Goal: Task Accomplishment & Management: Manage account settings

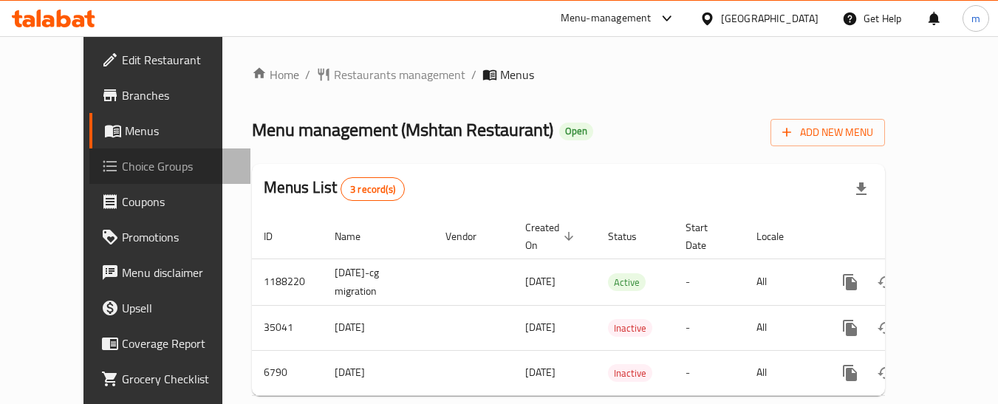
click at [122, 171] on span "Choice Groups" at bounding box center [180, 166] width 117 height 18
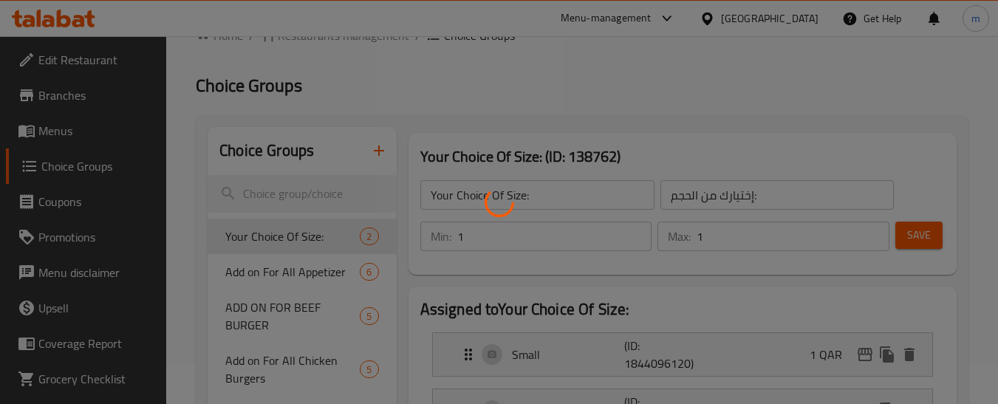
scroll to position [74, 0]
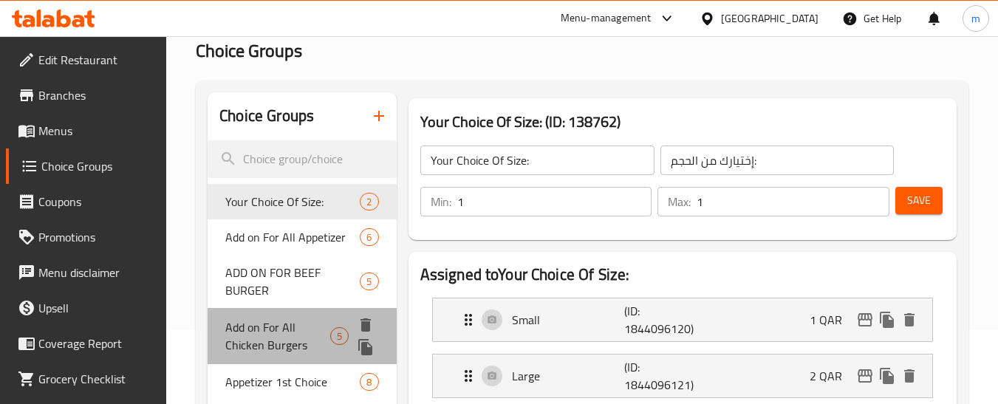
click at [271, 329] on span "Add on For All Chicken Burgers" at bounding box center [277, 336] width 105 height 35
type input "Add on For All Chicken Burgers"
type input "اضافة لبرجر دجاج"
type input "0"
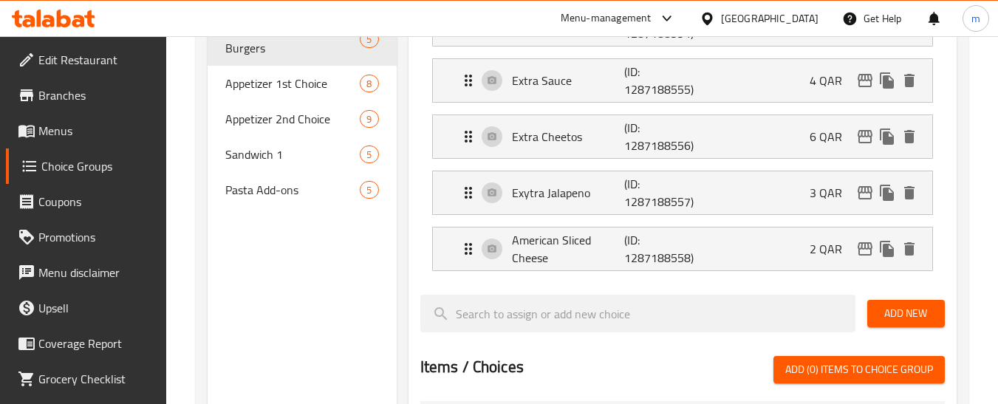
scroll to position [148, 0]
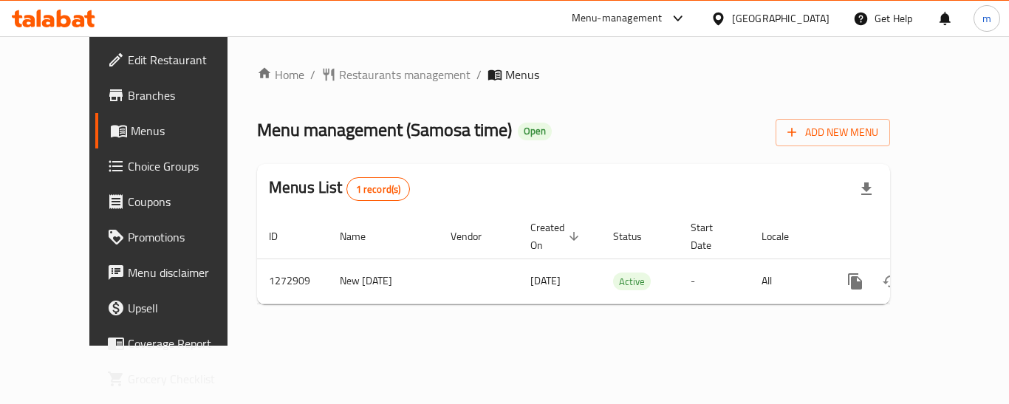
click at [128, 171] on span "Choice Groups" at bounding box center [187, 166] width 118 height 18
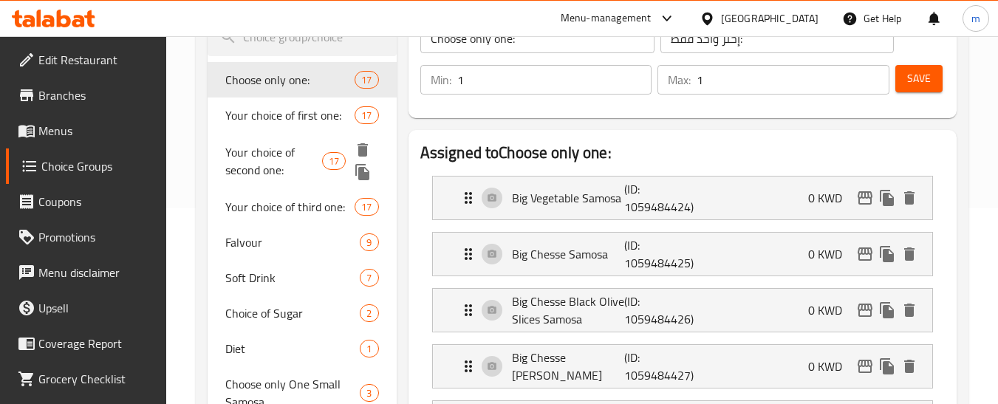
scroll to position [222, 0]
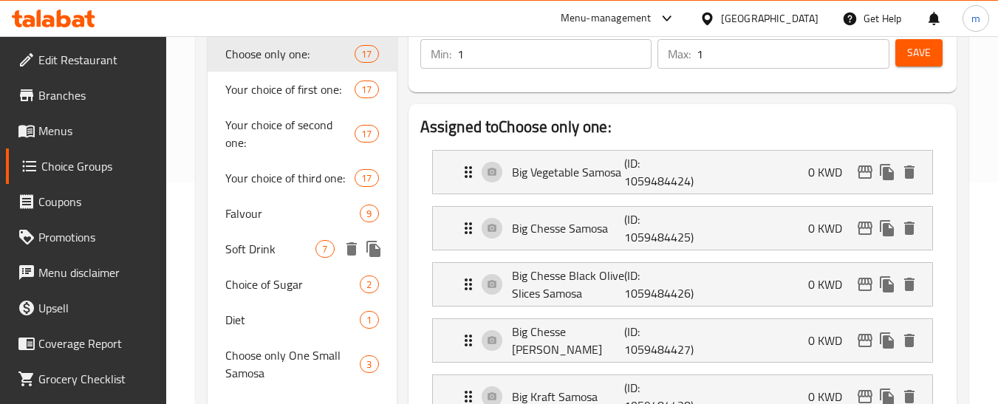
click at [258, 253] on span "Soft Drink" at bounding box center [270, 249] width 90 height 18
type input "Soft Drink"
type input "مشروب غازي"
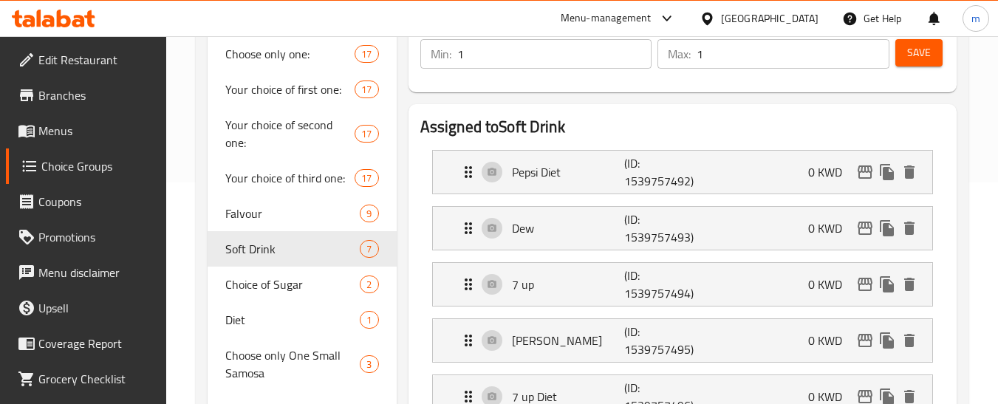
click at [57, 25] on icon at bounding box center [64, 19] width 14 height 18
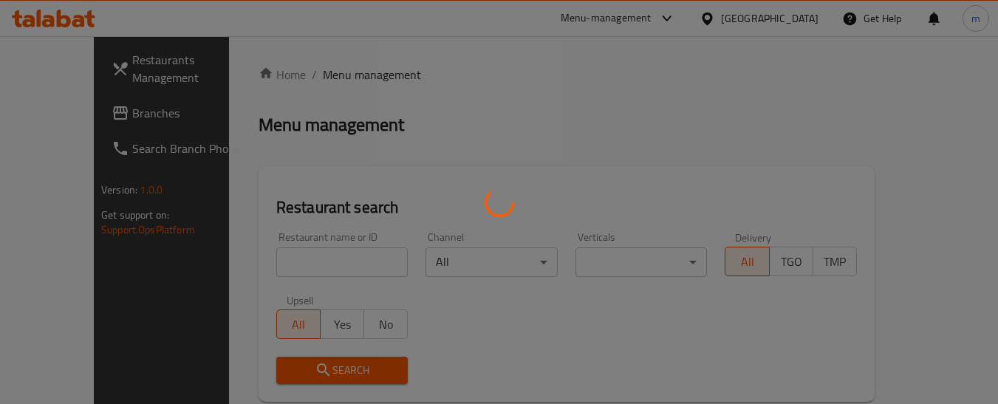
scroll to position [185, 0]
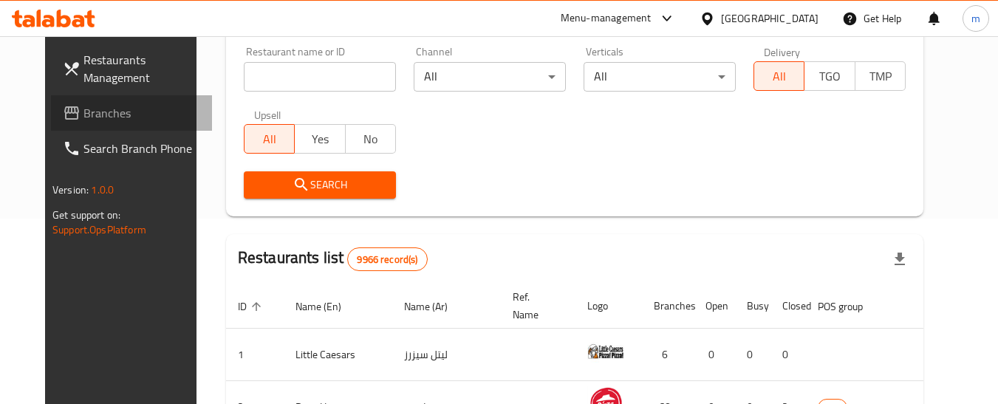
click at [86, 116] on span "Branches" at bounding box center [142, 113] width 117 height 18
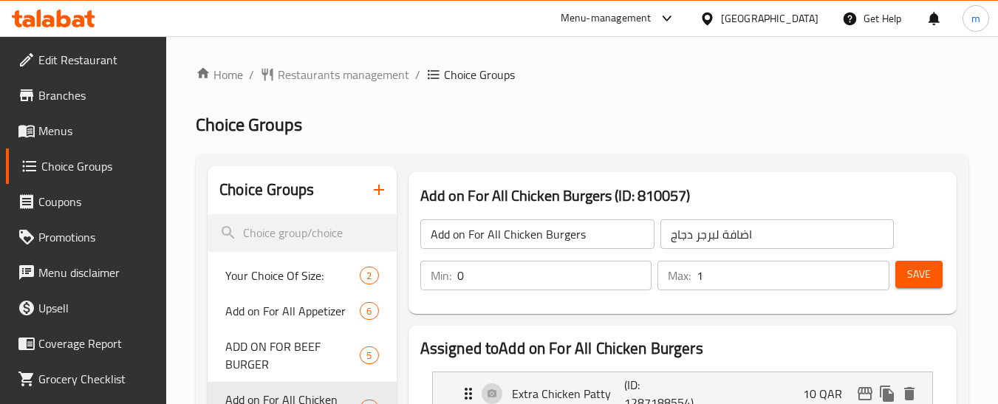
scroll to position [148, 0]
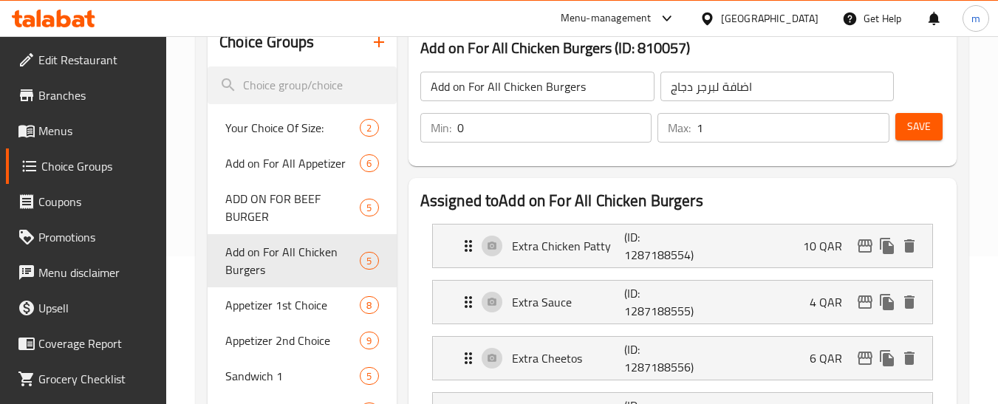
drag, startPoint x: 0, startPoint y: 0, endPoint x: 51, endPoint y: 12, distance: 52.3
click at [51, 12] on icon at bounding box center [54, 19] width 84 height 18
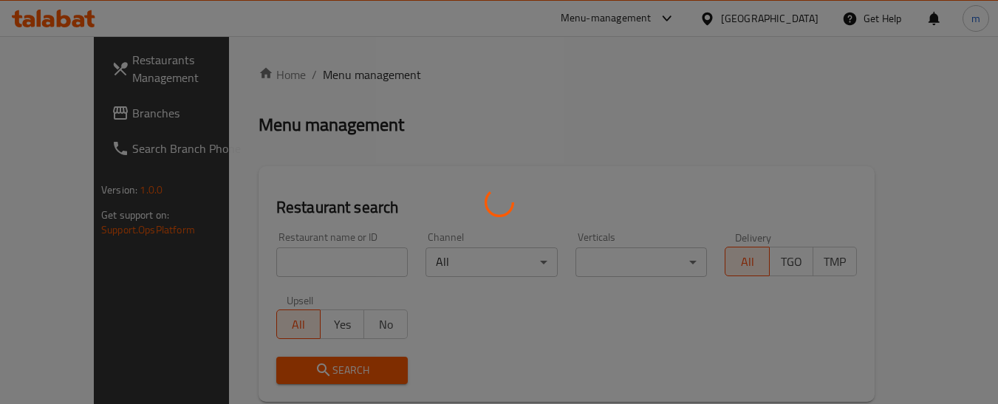
scroll to position [148, 0]
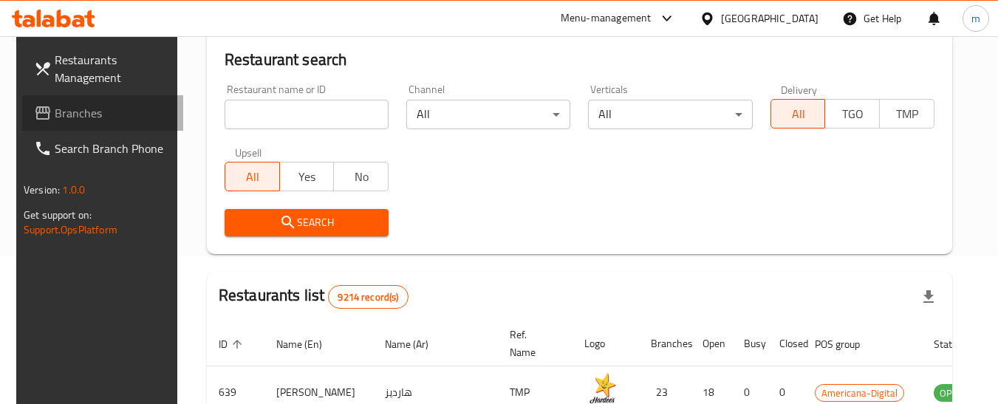
click at [96, 115] on span "Branches" at bounding box center [113, 113] width 117 height 18
